Goal: Task Accomplishment & Management: Manage account settings

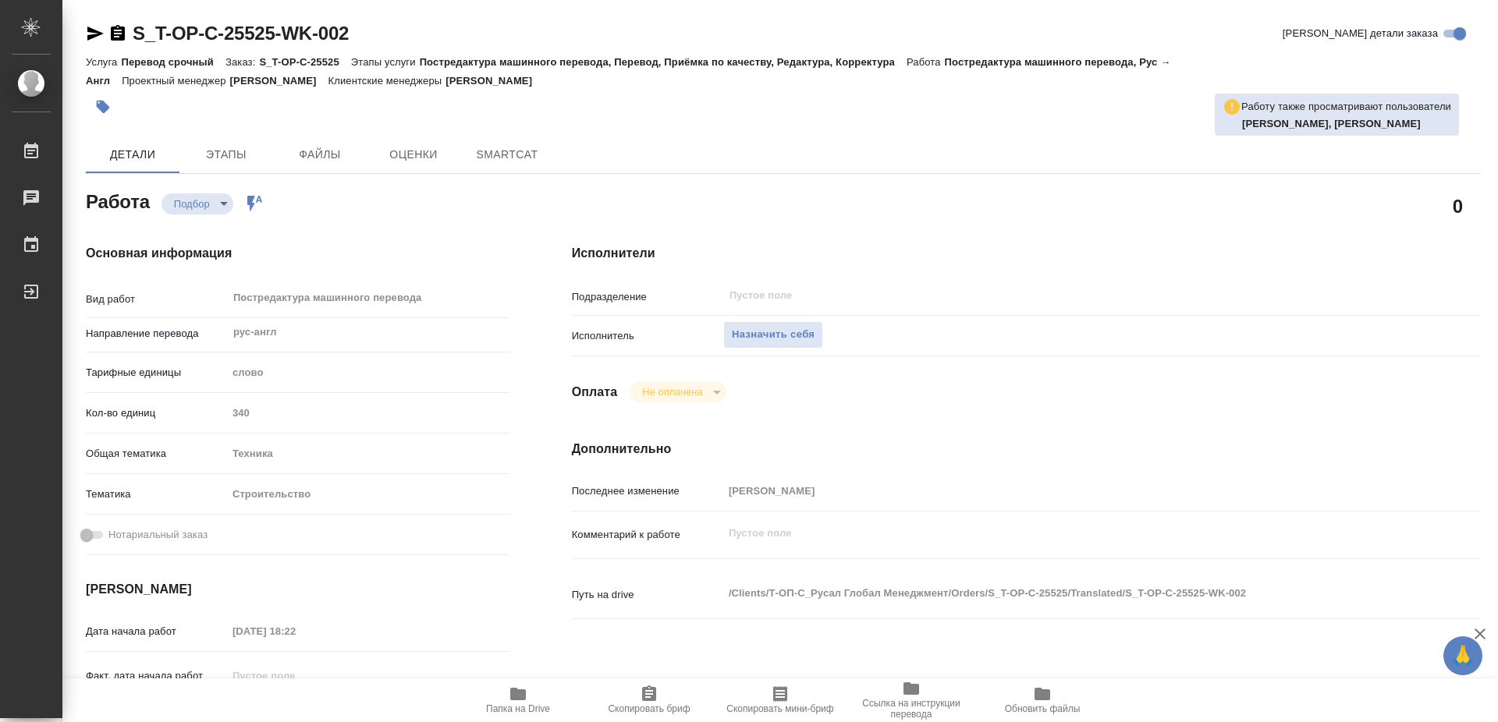
type textarea "x"
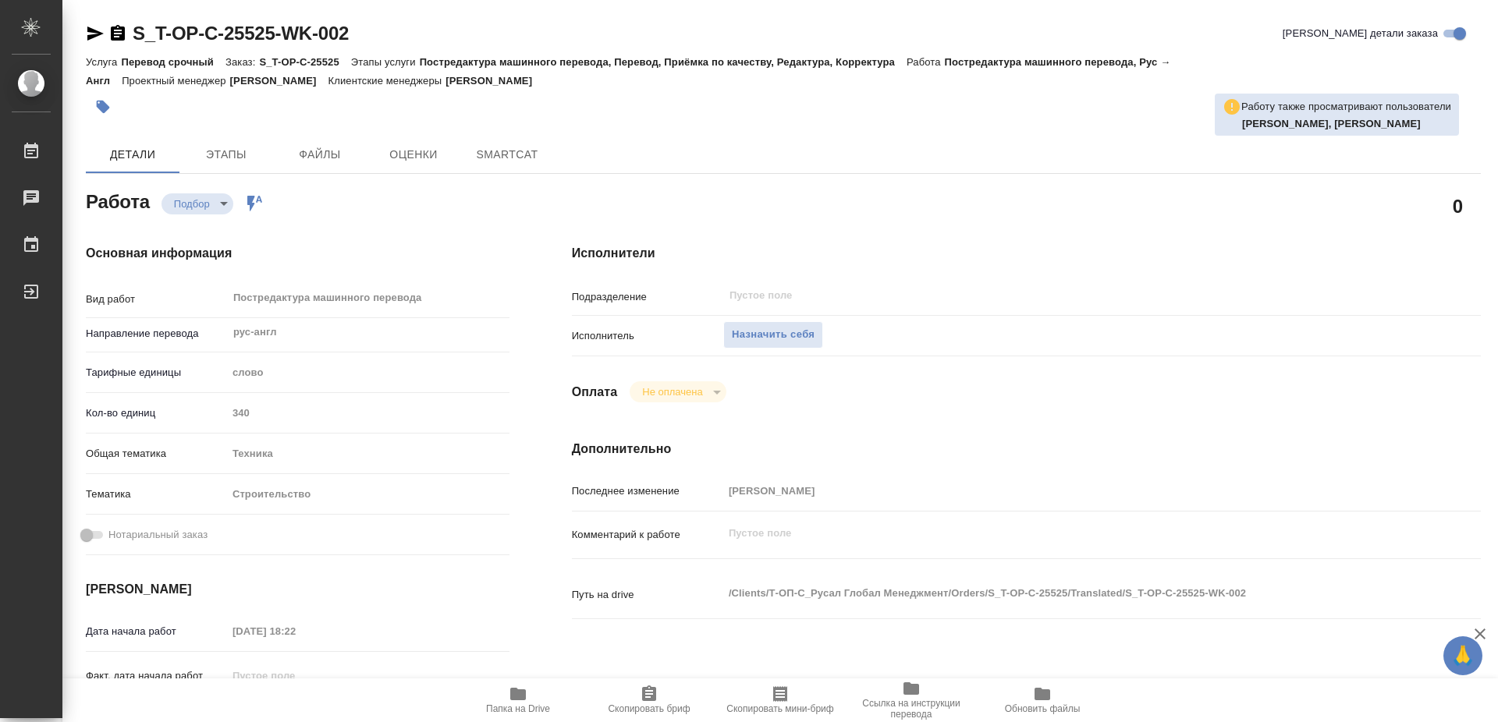
type textarea "x"
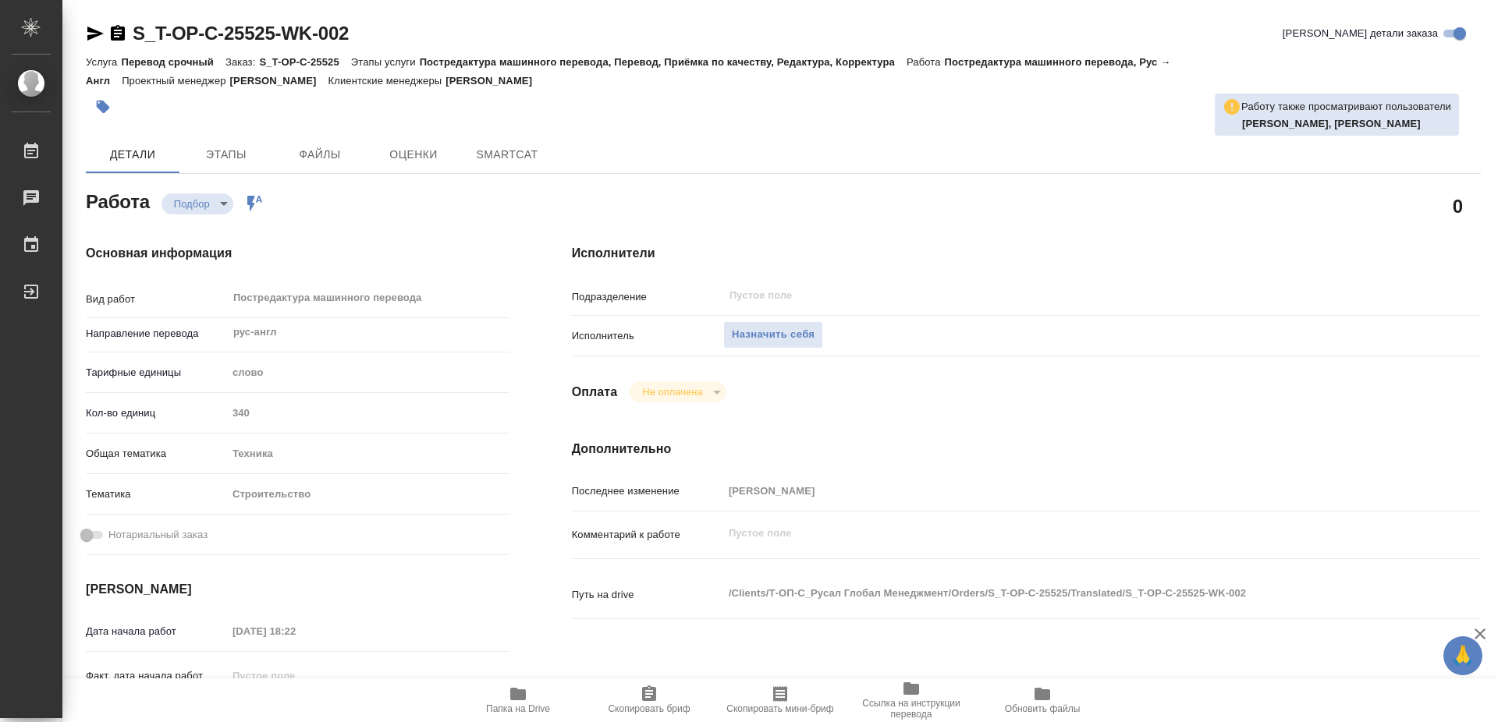
type textarea "x"
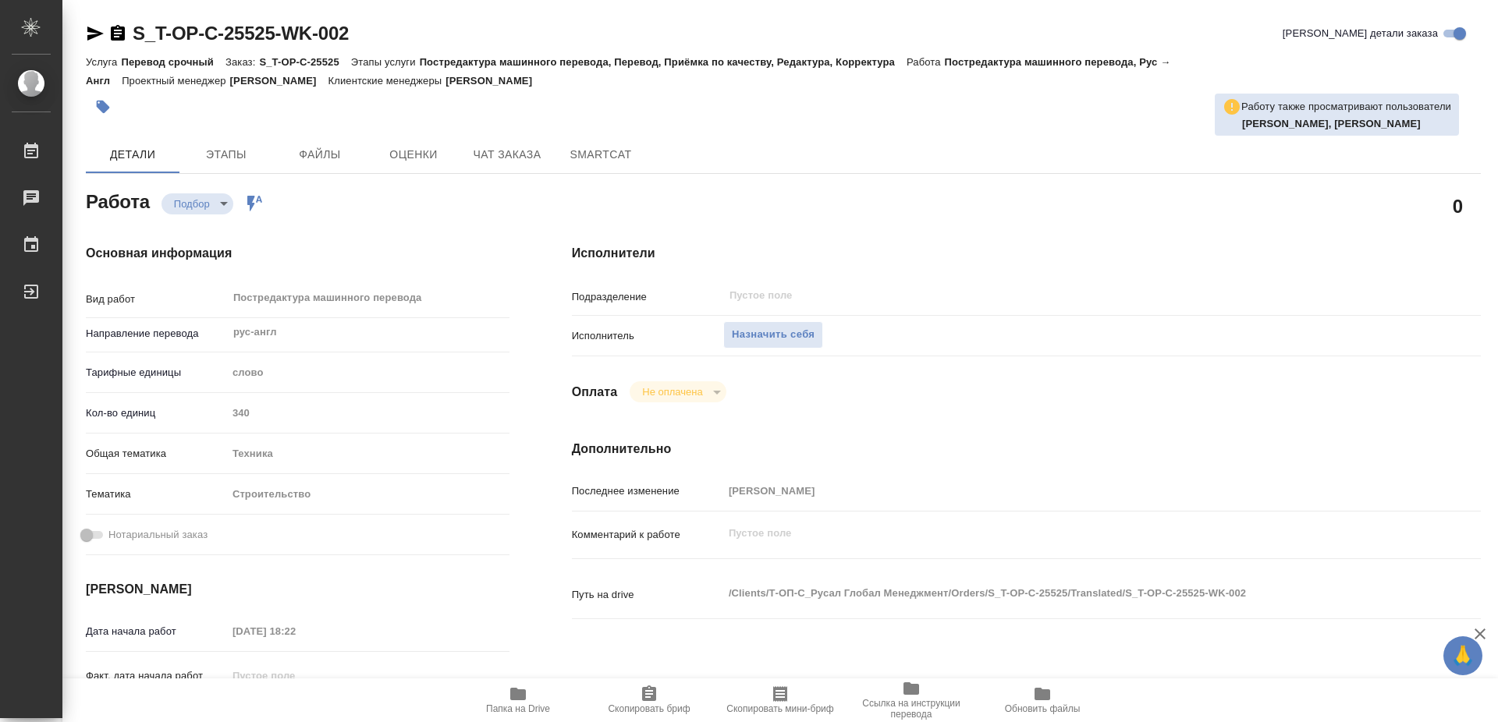
type textarea "x"
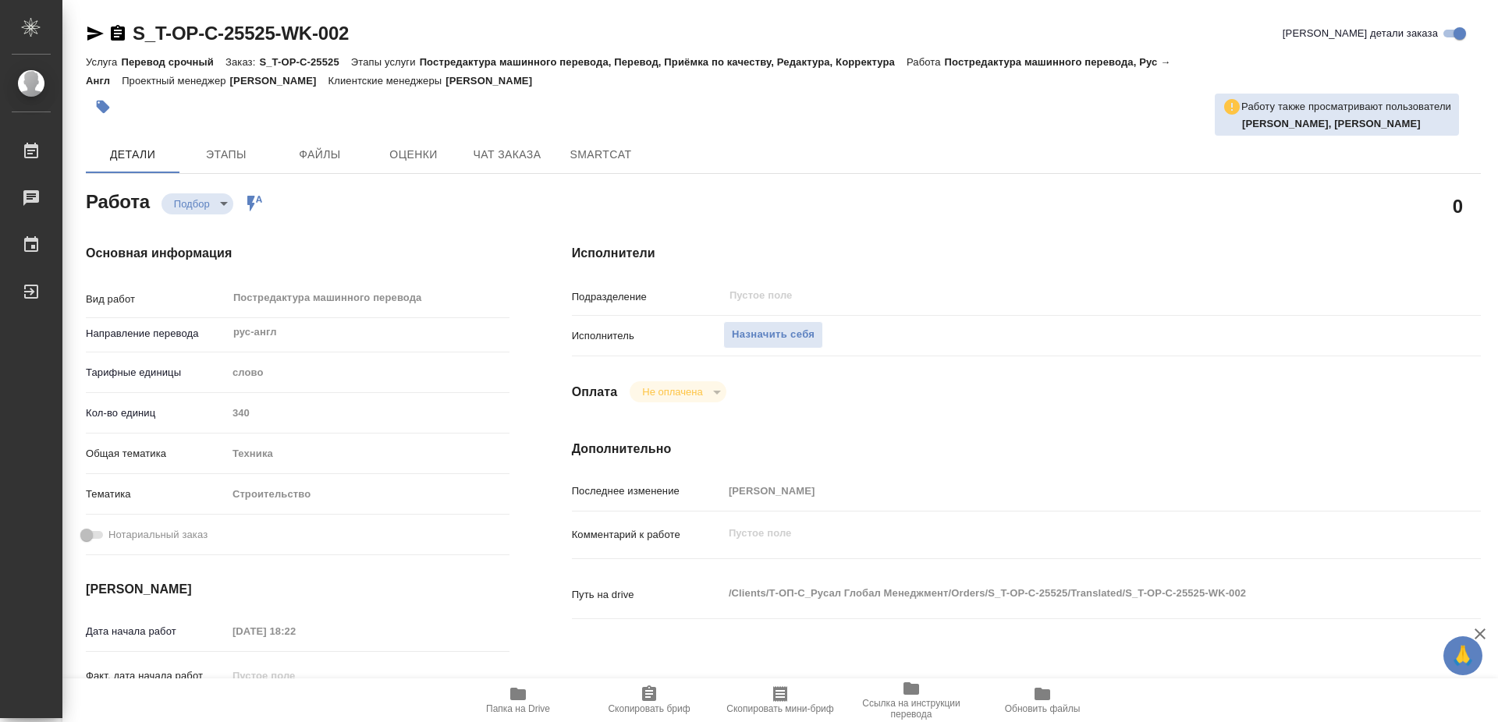
type textarea "x"
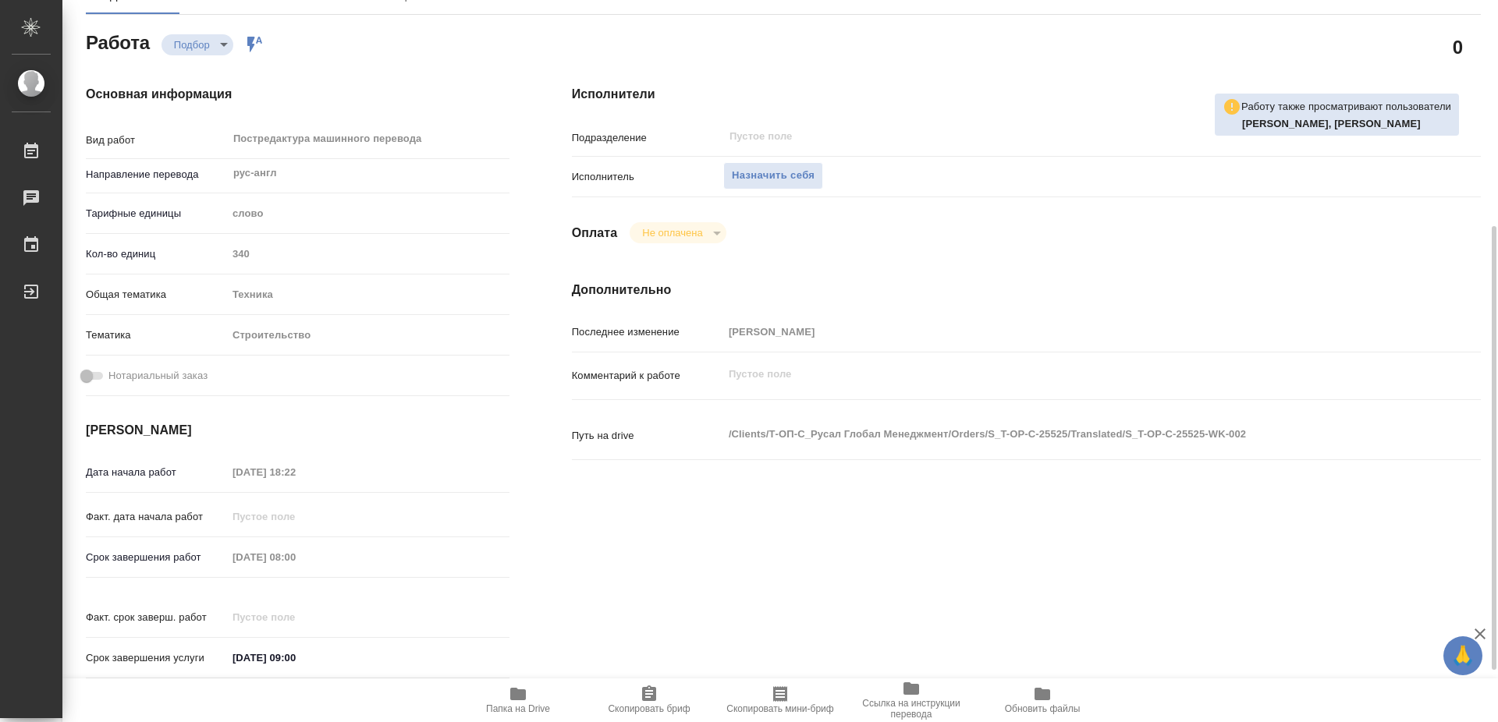
scroll to position [239, 0]
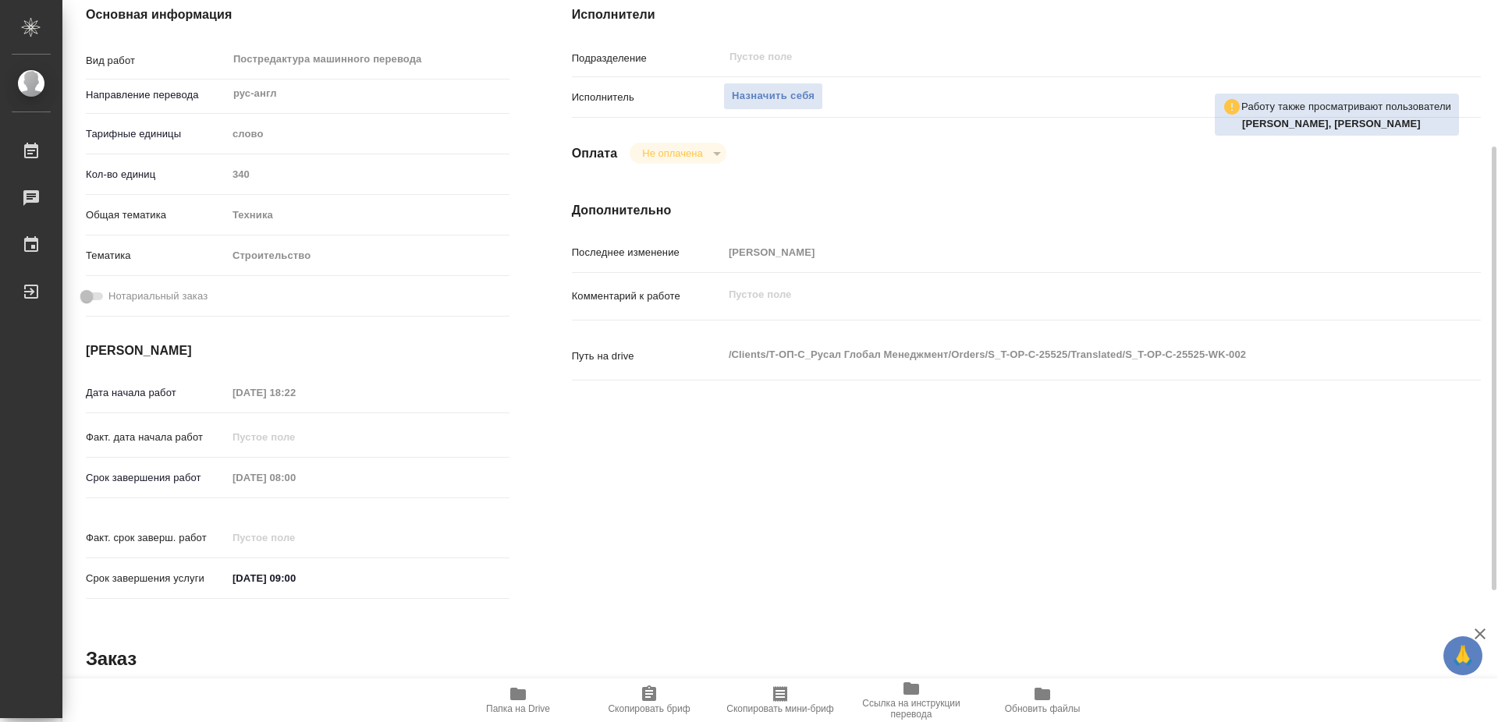
click at [500, 701] on span "Папка на Drive" at bounding box center [518, 700] width 112 height 30
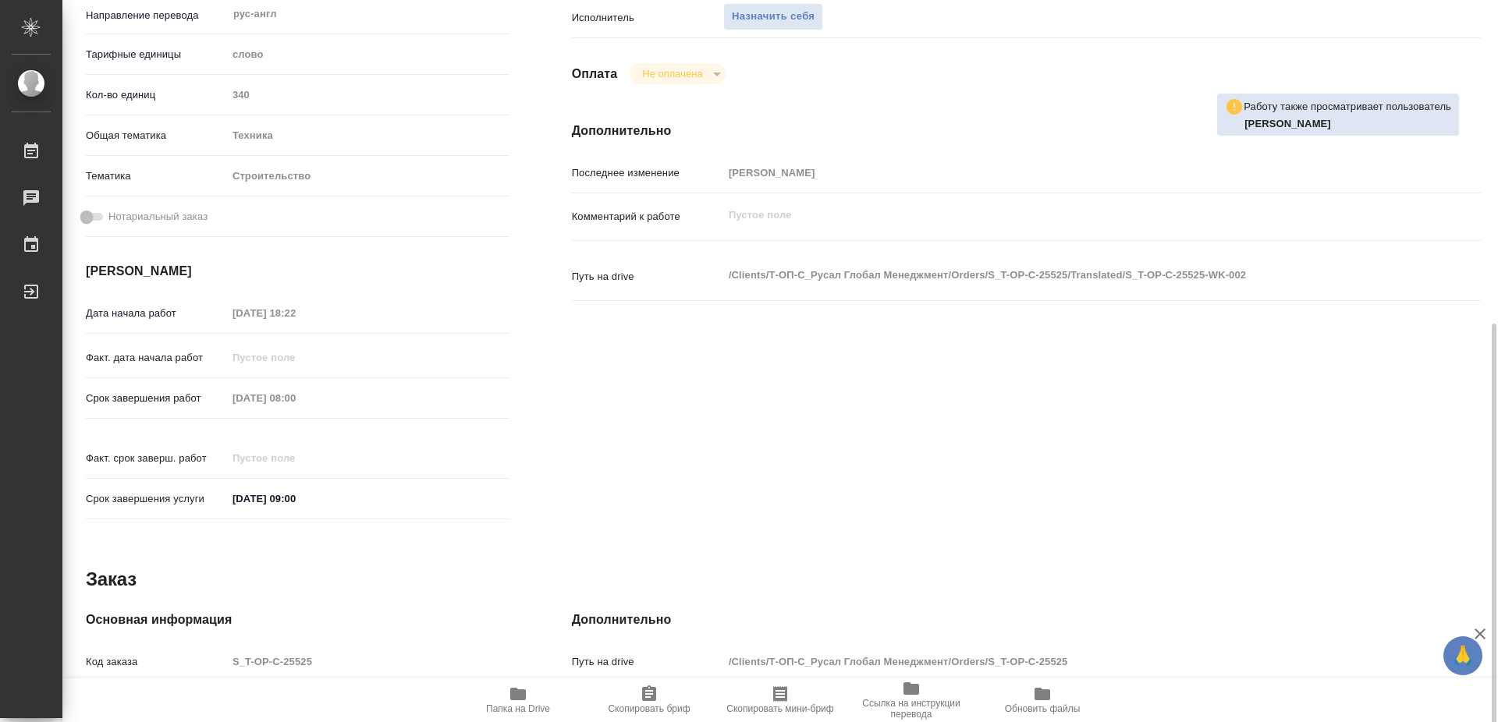
scroll to position [453, 0]
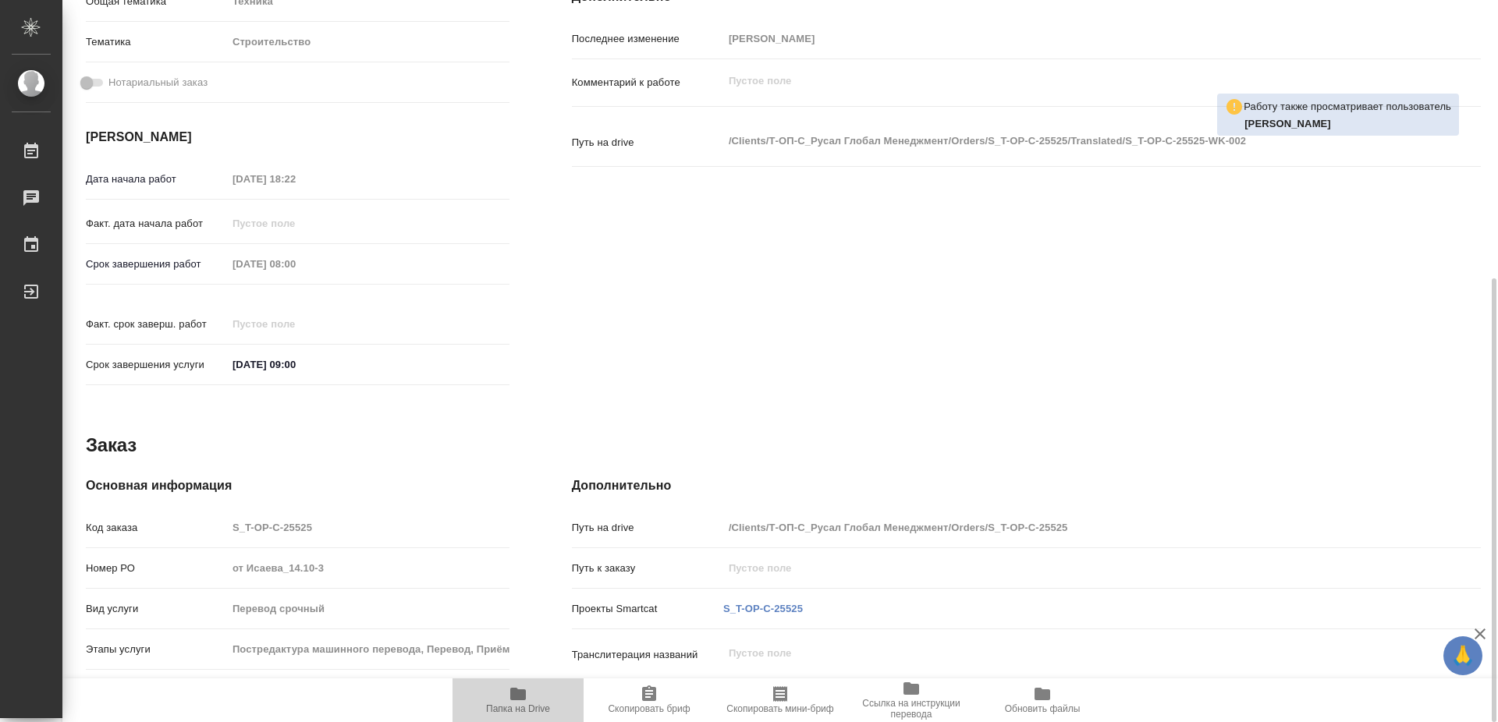
click at [520, 701] on icon "button" at bounding box center [518, 694] width 19 height 19
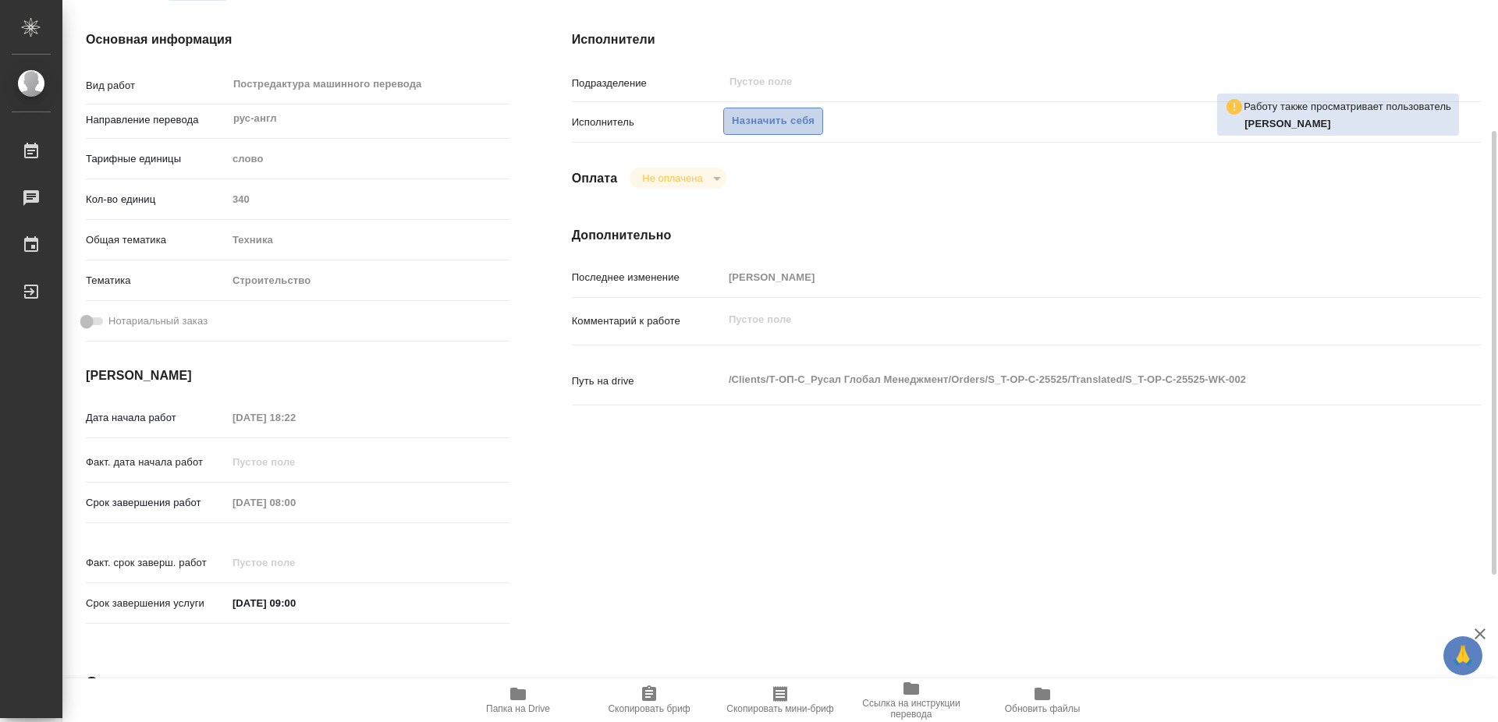
click at [785, 112] on span "Назначить себя" at bounding box center [773, 121] width 83 height 18
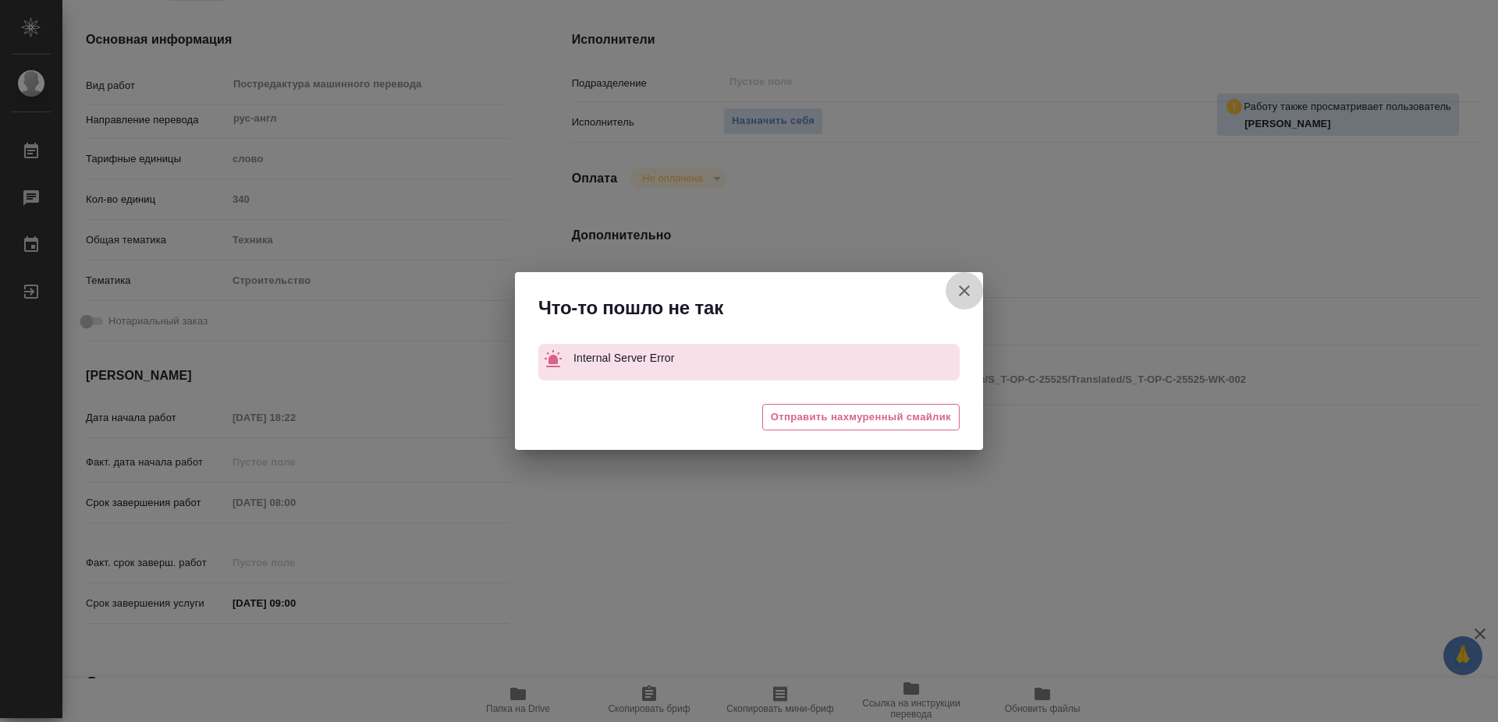
click at [970, 288] on icon "button" at bounding box center [964, 291] width 19 height 19
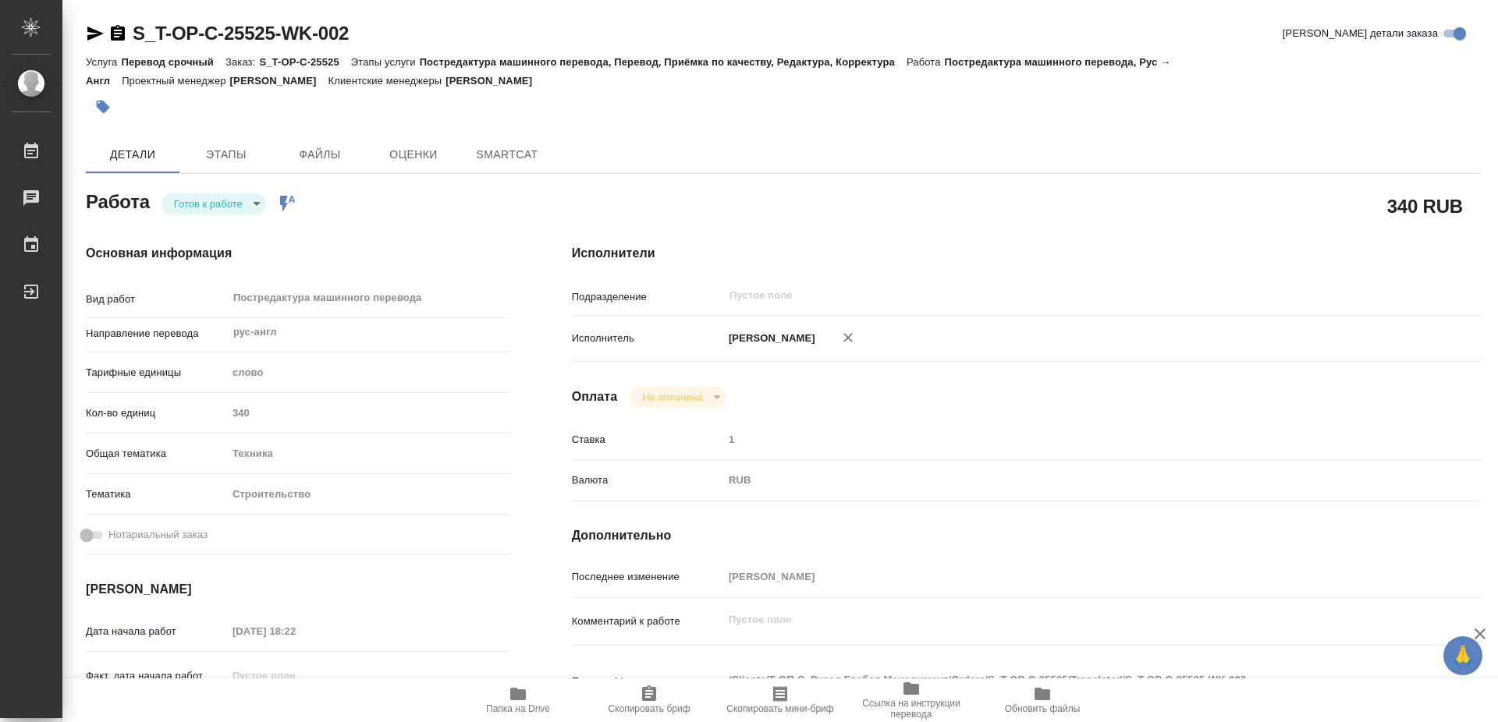
type textarea "x"
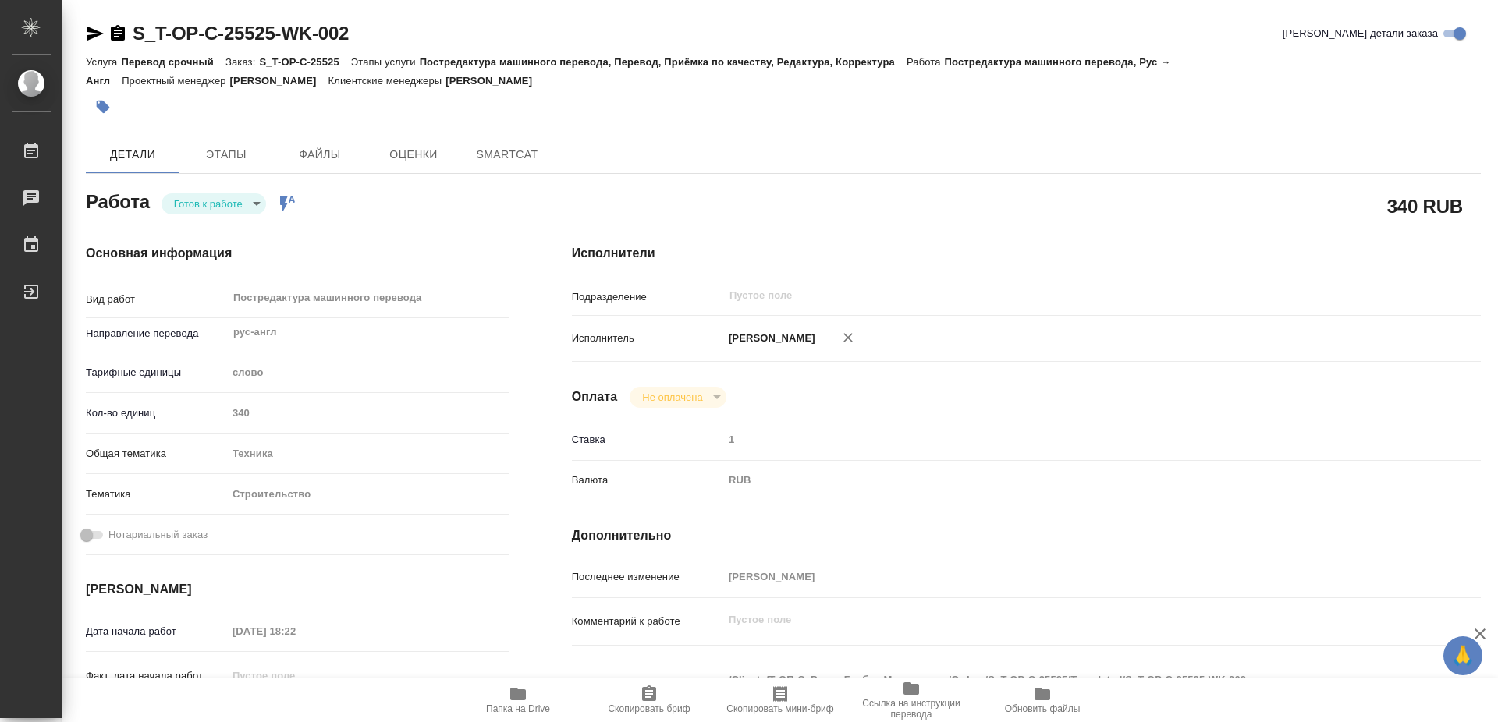
type textarea "x"
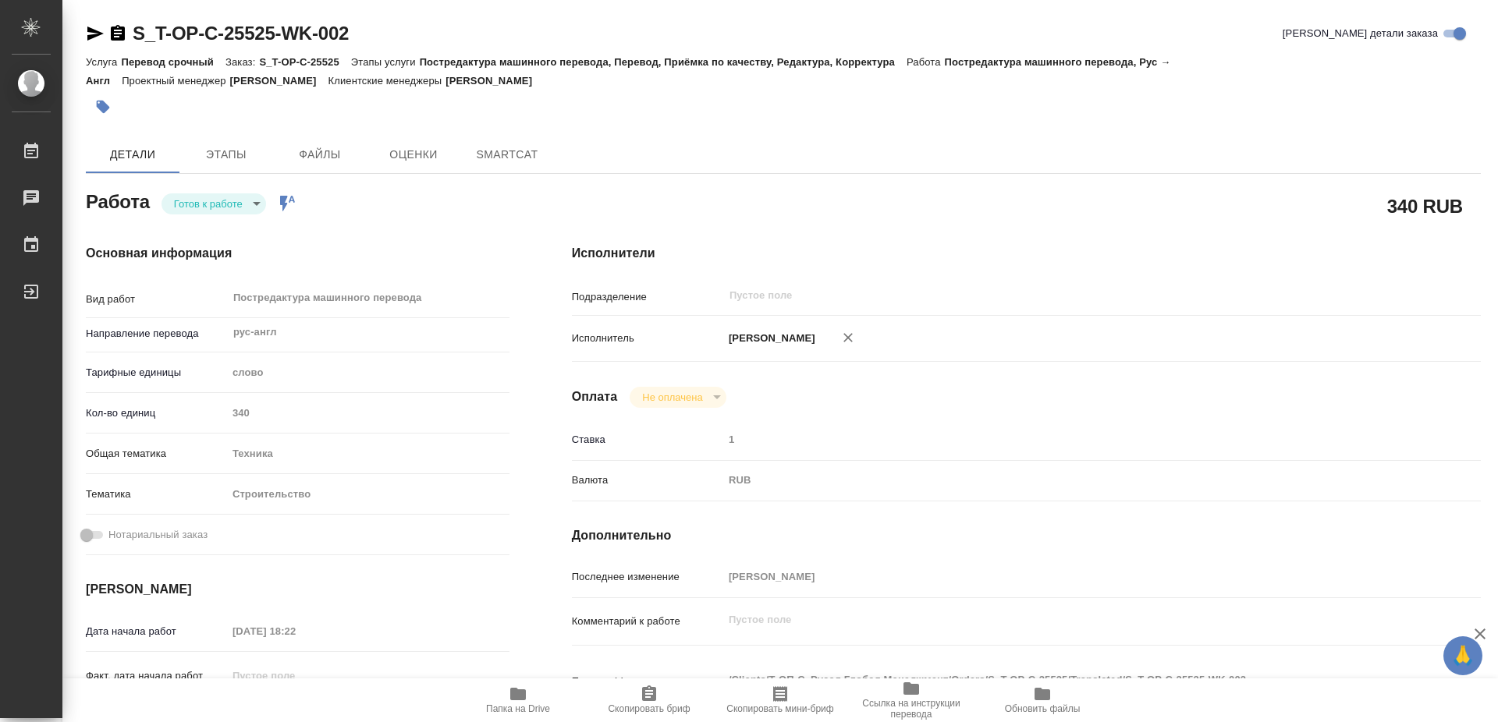
type textarea "x"
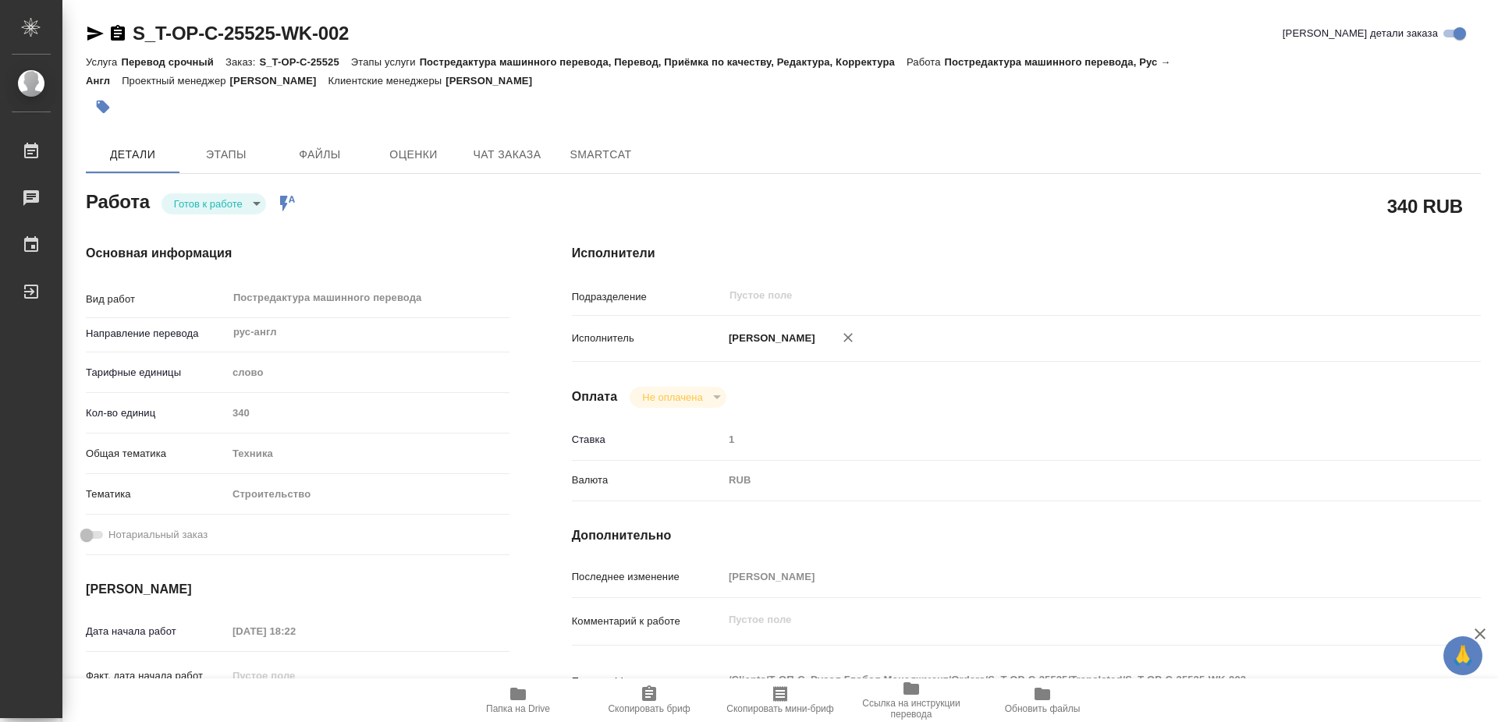
type textarea "x"
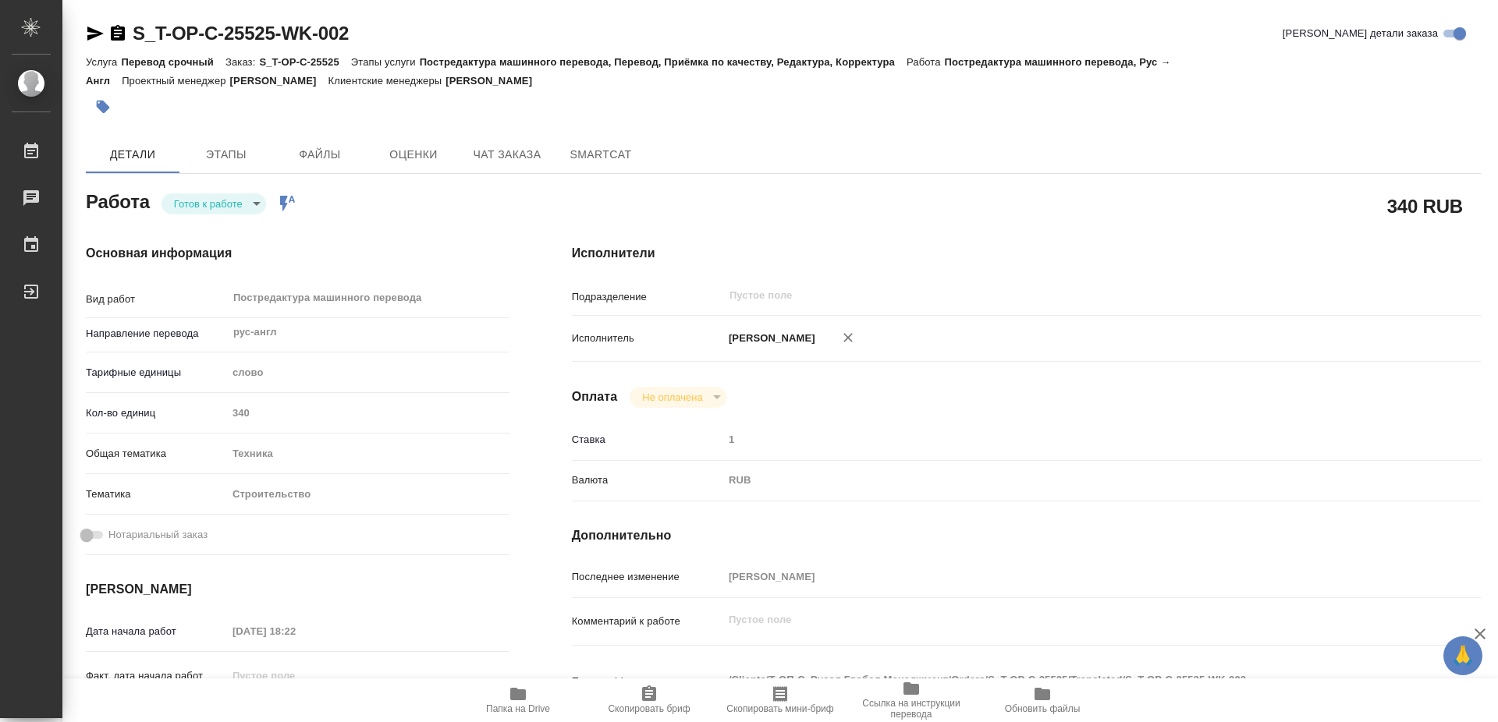
type textarea "x"
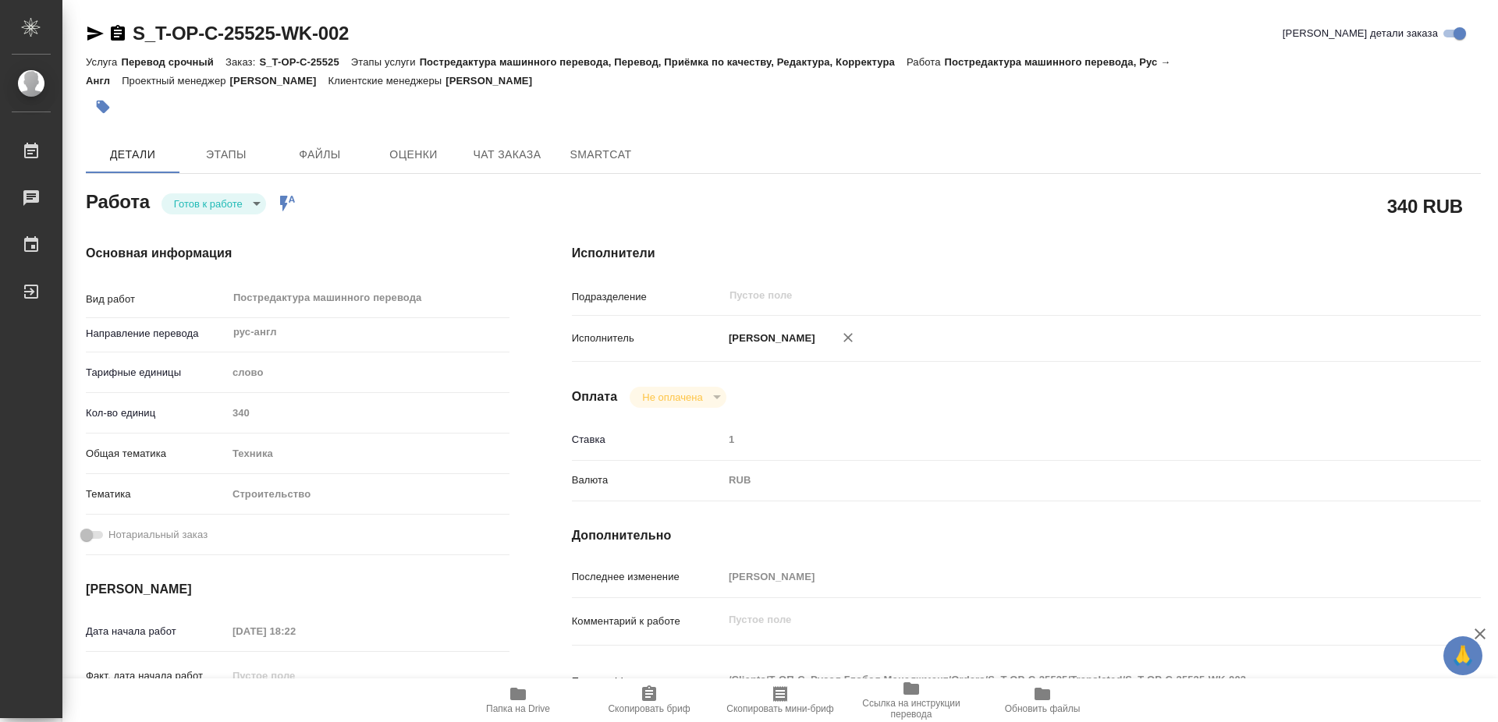
type textarea "x"
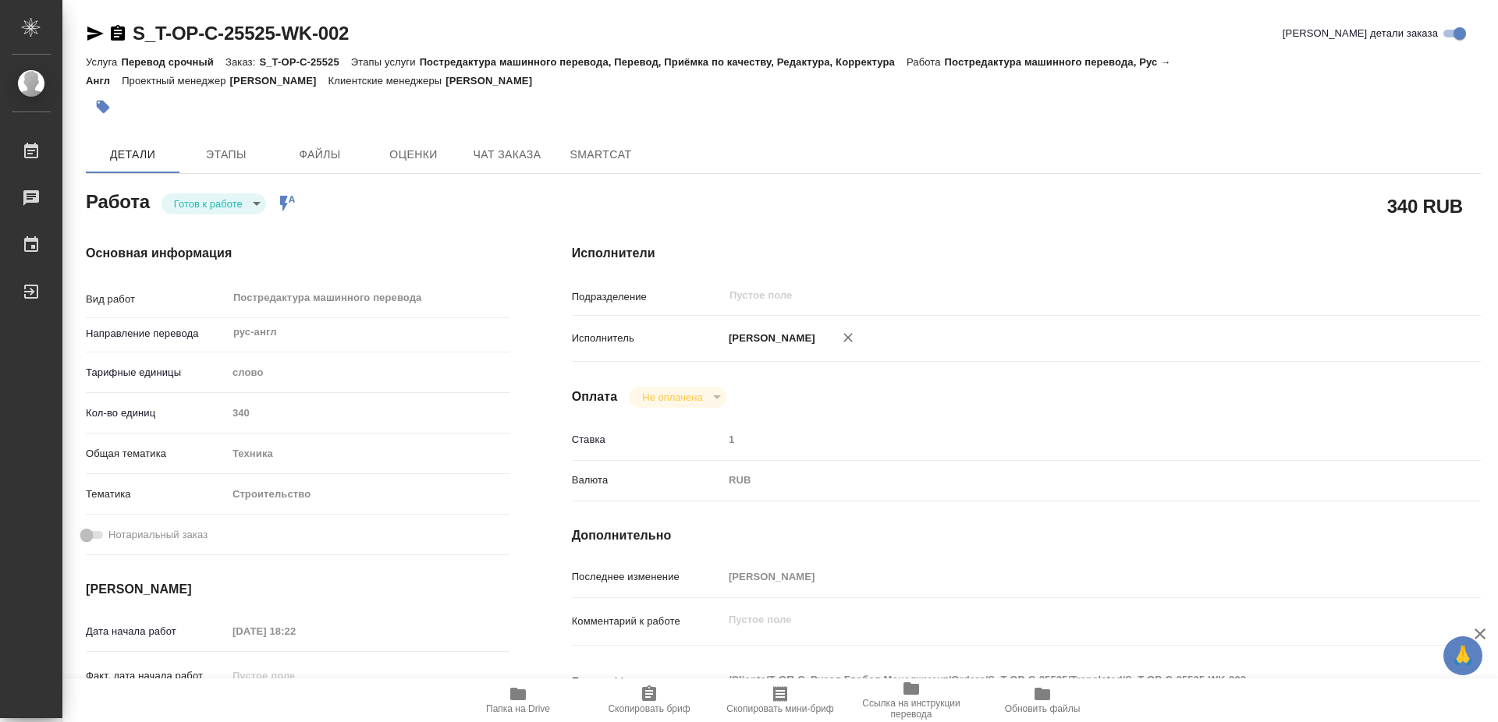
type textarea "x"
